Goal: Information Seeking & Learning: Learn about a topic

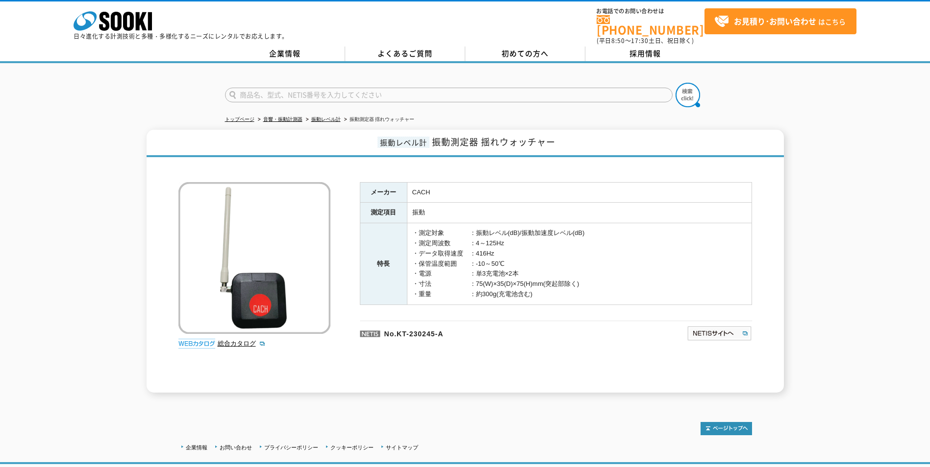
click at [488, 284] on td "・測定対象　　　　：振動レベル(dB)/振動加速度レベル(dB) ・測定周波数　　　：4～125Hz ・データ取得速度　：416Hz ・保管温度範囲　　：-1…" at bounding box center [579, 264] width 344 height 82
click at [432, 260] on td "・測定対象　　　　：振動レベル(dB)/振動加速度レベル(dB) ・測定周波数　　　：4～125Hz ・データ取得速度　：416Hz ・保管温度範囲　　：-1…" at bounding box center [579, 264] width 344 height 82
click at [557, 136] on h1 "振動レベル計 振動測定器 揺れウォッチャー" at bounding box center [465, 143] width 637 height 27
click at [388, 140] on span "振動レベル計" at bounding box center [403, 142] width 52 height 11
click at [559, 134] on h1 "振動レベル計 振動測定器 揺れウォッチャー" at bounding box center [465, 143] width 637 height 27
